Goal: Navigation & Orientation: Find specific page/section

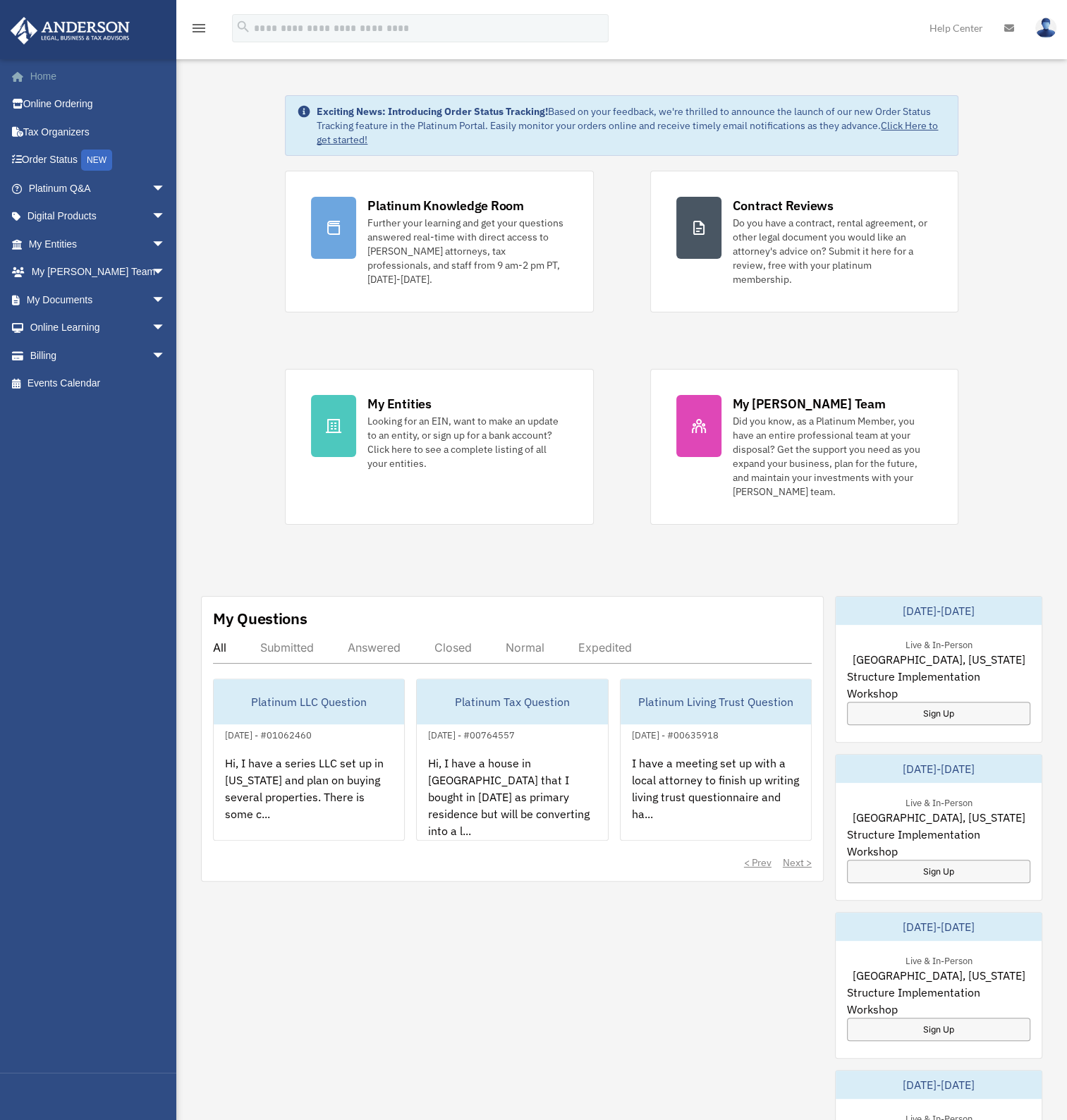
click at [52, 62] on link "Home" at bounding box center [98, 76] width 177 height 28
click at [67, 244] on link "My Entities arrow_drop_down" at bounding box center [98, 244] width 177 height 28
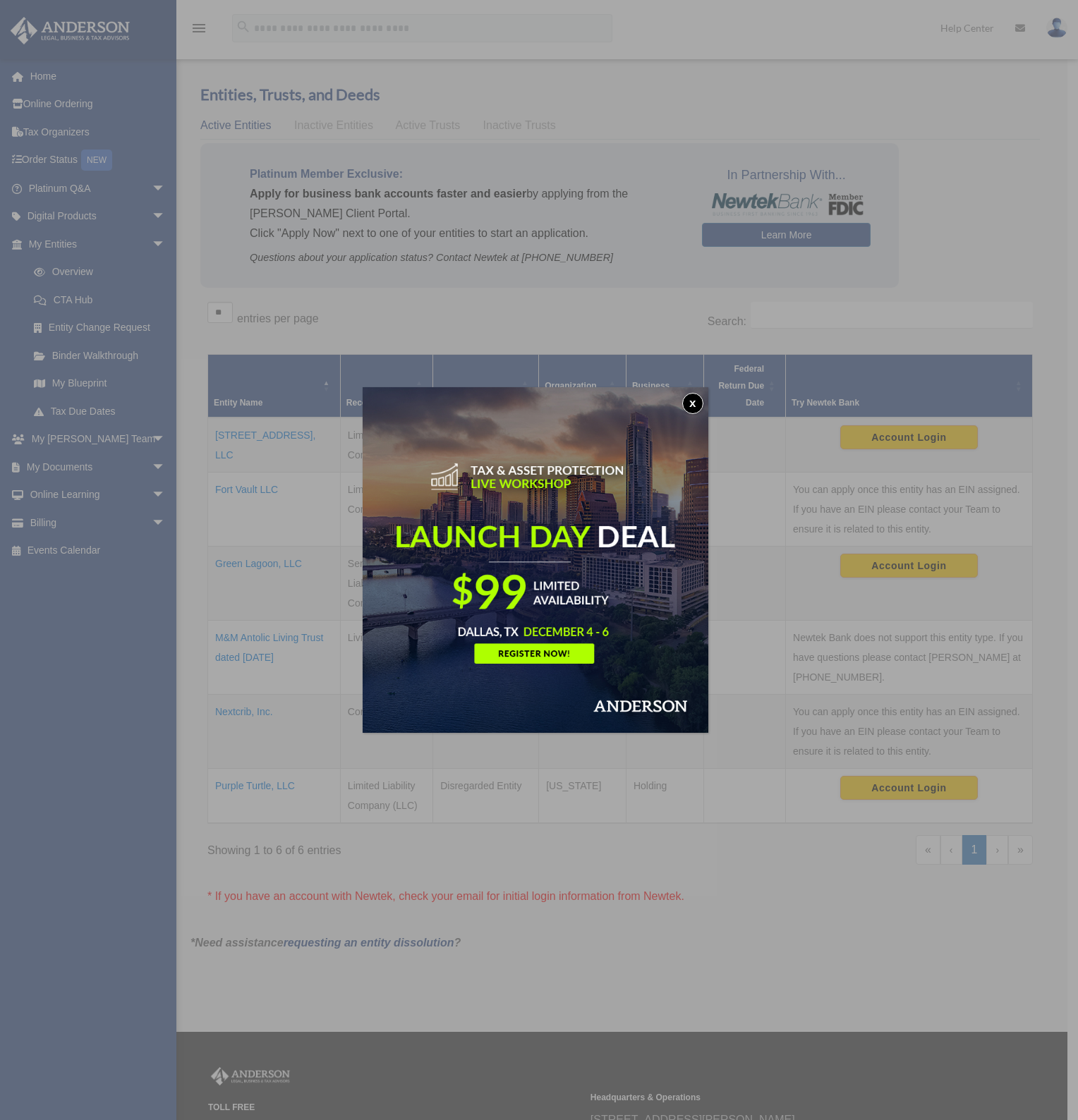
click at [694, 395] on button "x" at bounding box center [692, 403] width 21 height 21
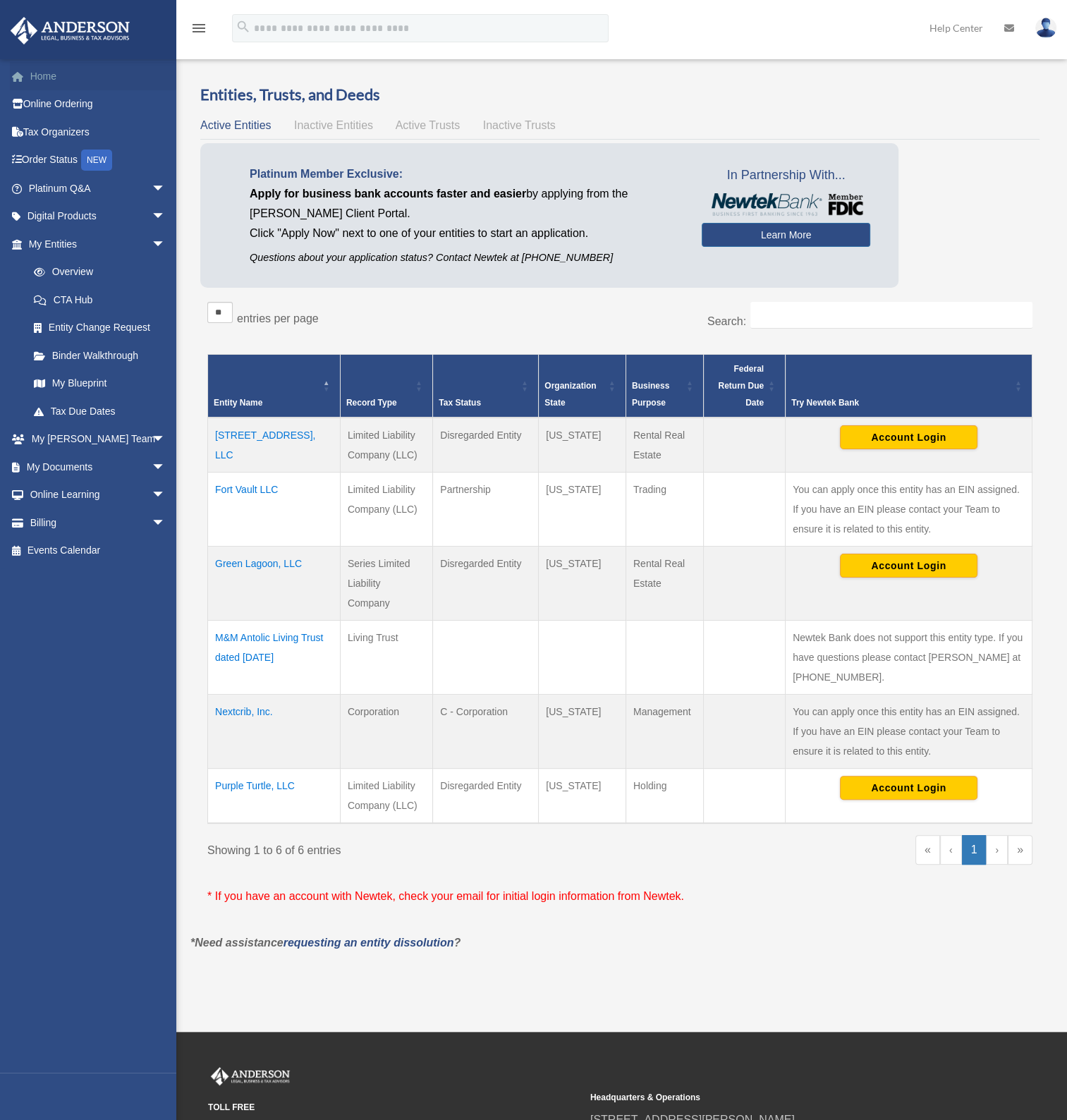
click at [44, 70] on link "Home" at bounding box center [98, 76] width 177 height 28
